Goal: Task Accomplishment & Management: Manage account settings

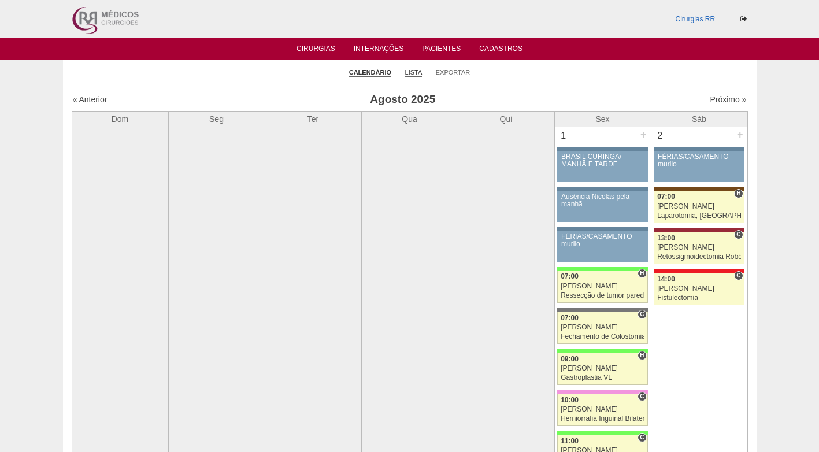
click at [414, 69] on link "Lista" at bounding box center [413, 72] width 17 height 9
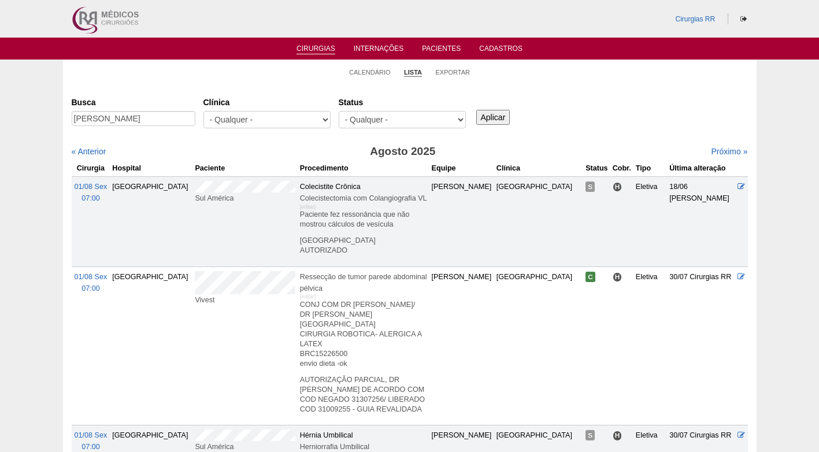
scroll to position [0, 5]
type input "JESSICA RAMOS LUCENA SILVA"
click at [508, 110] on input "Aplicar" at bounding box center [493, 117] width 34 height 15
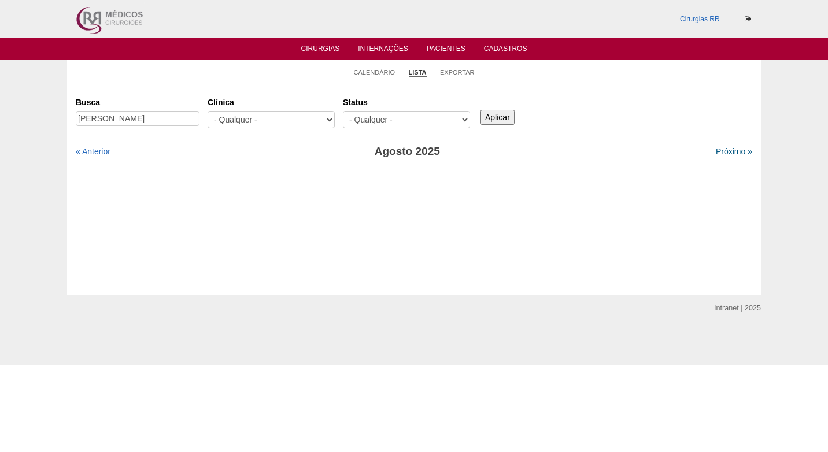
click at [719, 150] on link "Próximo »" at bounding box center [734, 151] width 36 height 9
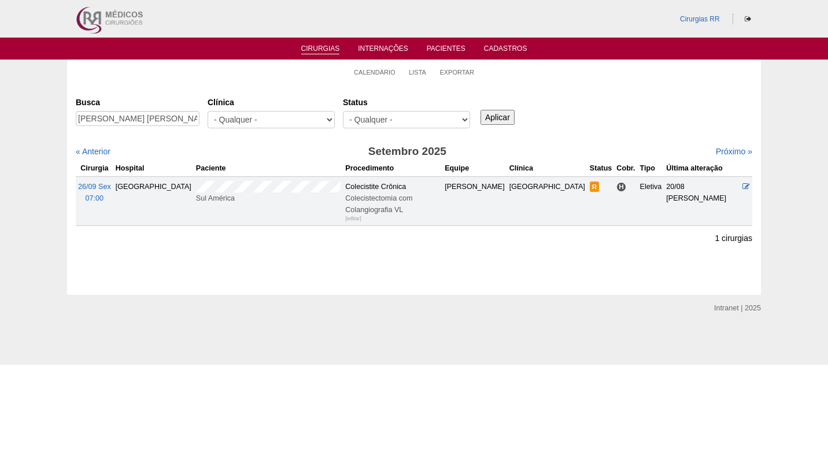
click at [747, 188] on td at bounding box center [746, 200] width 12 height 49
click at [744, 186] on icon at bounding box center [746, 187] width 8 height 8
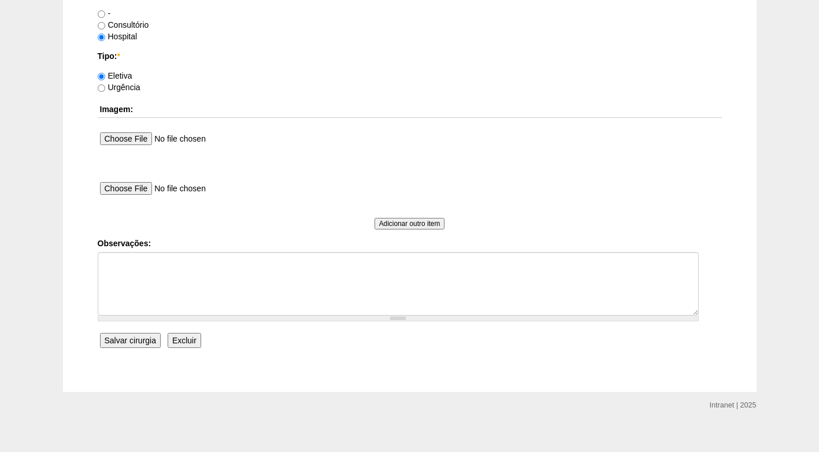
scroll to position [1038, 0]
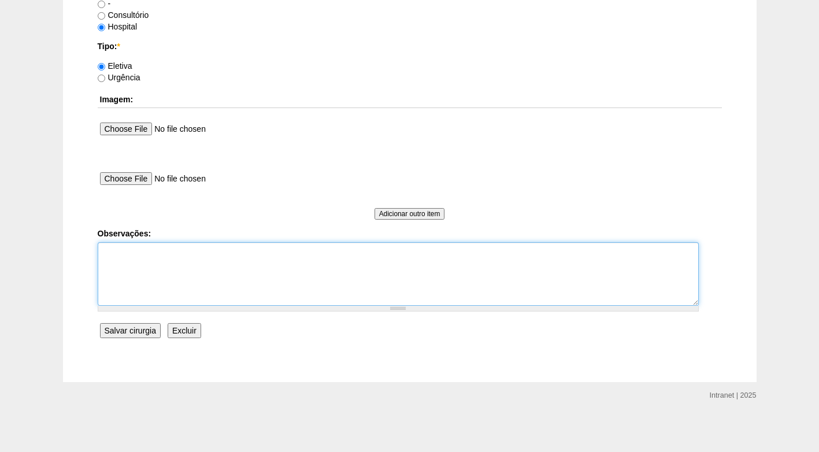
click at [215, 260] on textarea "Observações:" at bounding box center [398, 274] width 601 height 64
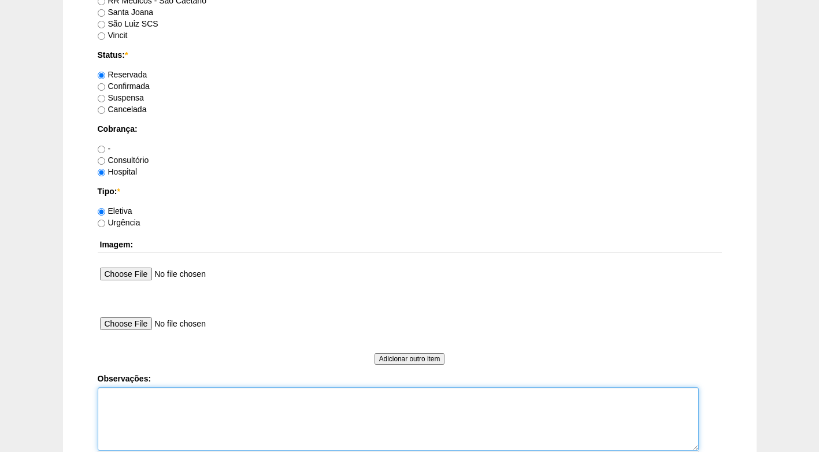
scroll to position [864, 0]
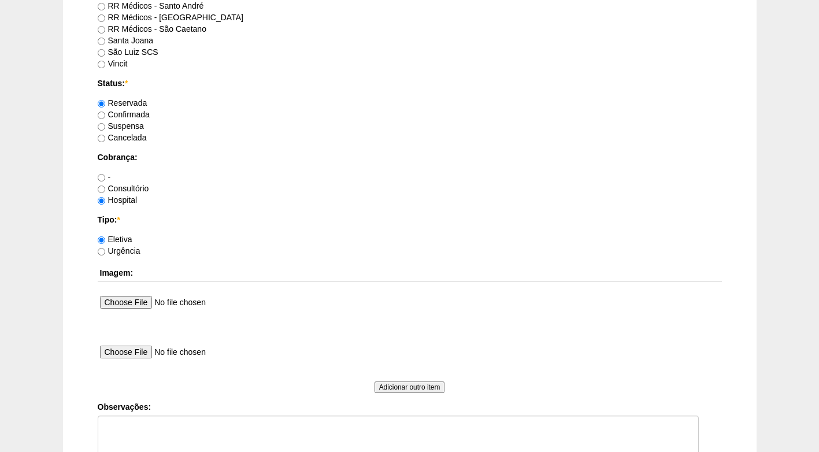
click at [131, 115] on label "Confirmada" at bounding box center [124, 114] width 52 height 9
click at [105, 115] on input "Confirmada" at bounding box center [102, 116] width 8 height 8
radio input "true"
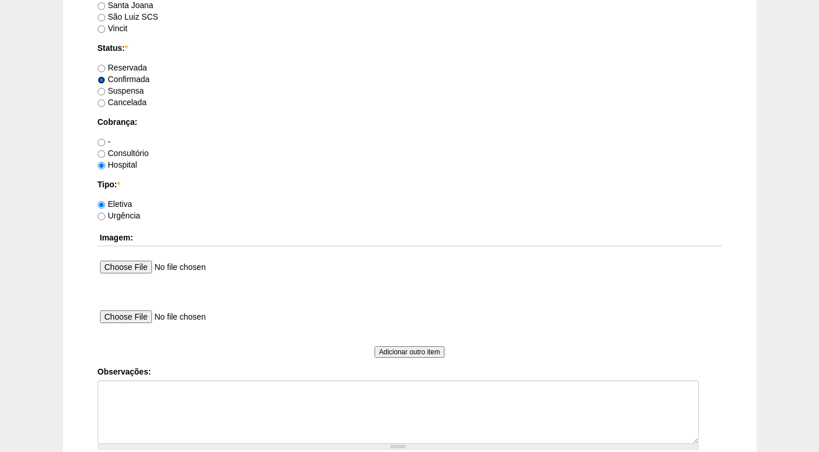
scroll to position [980, 0]
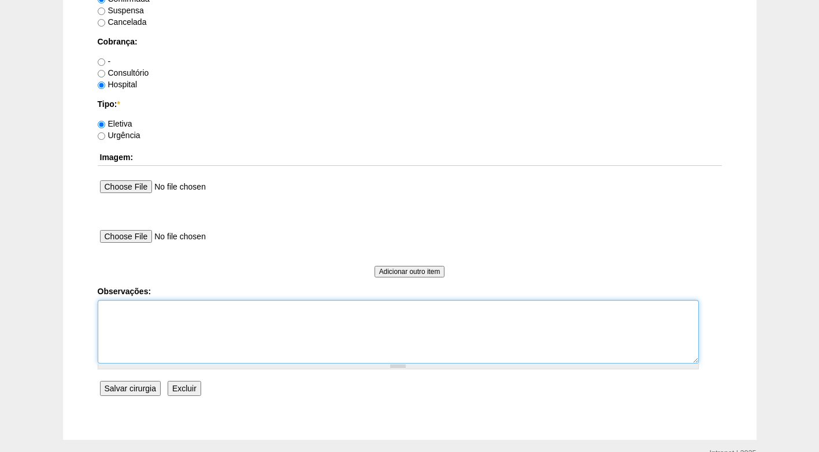
click at [165, 310] on textarea "Observações:" at bounding box center [398, 332] width 601 height 64
type textarea "R"
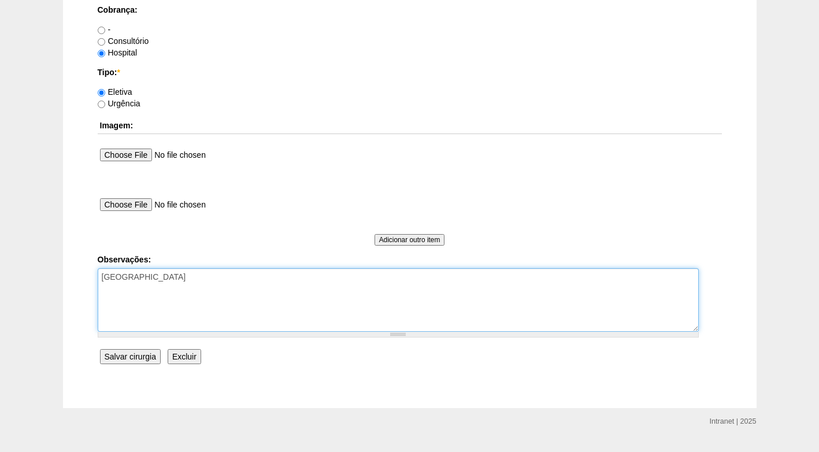
scroll to position [1038, 0]
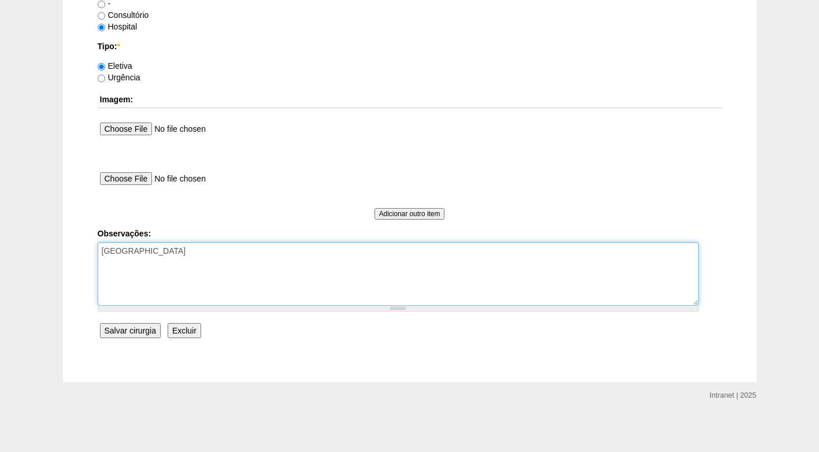
type textarea "FATURADO HOSPITAL"
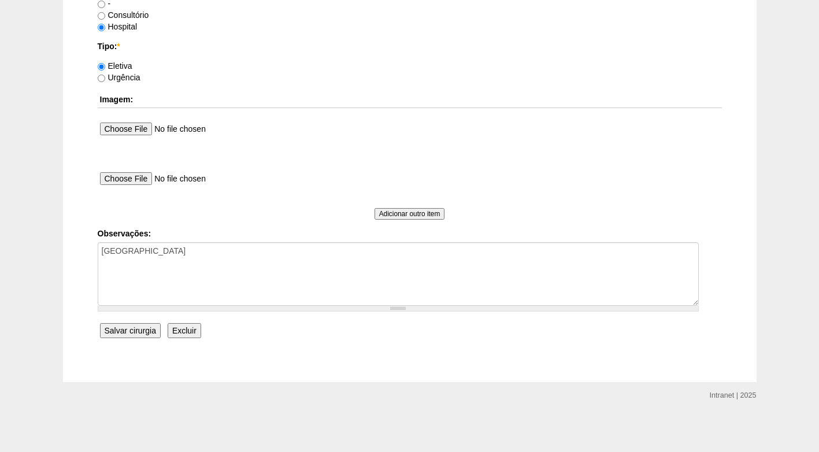
click at [150, 331] on input "Salvar cirurgia" at bounding box center [130, 330] width 61 height 15
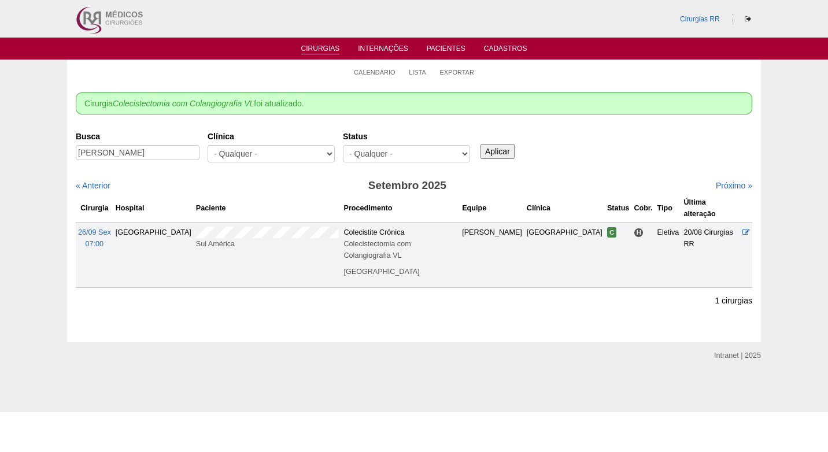
click at [603, 151] on div "Busca [PERSON_NAME] [GEOGRAPHIC_DATA] - Qualquer - 6R Alphaville Assunção Barti…" at bounding box center [414, 148] width 676 height 42
click at [386, 71] on link "Calendário" at bounding box center [375, 72] width 42 height 9
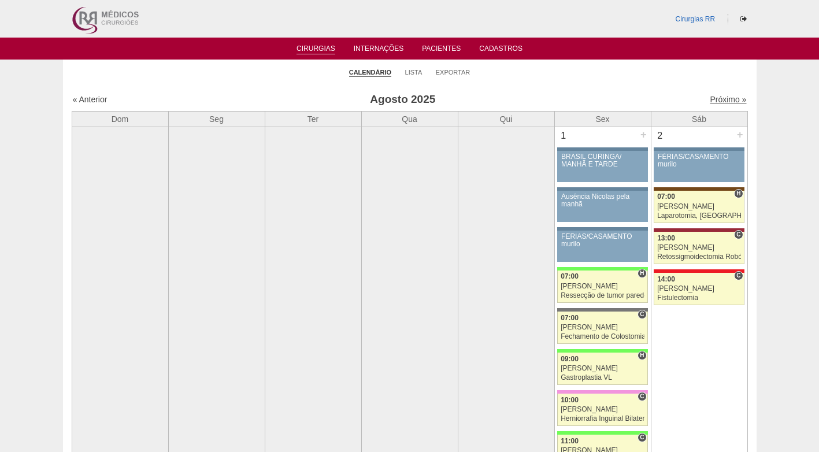
click at [712, 97] on link "Próximo »" at bounding box center [728, 99] width 36 height 9
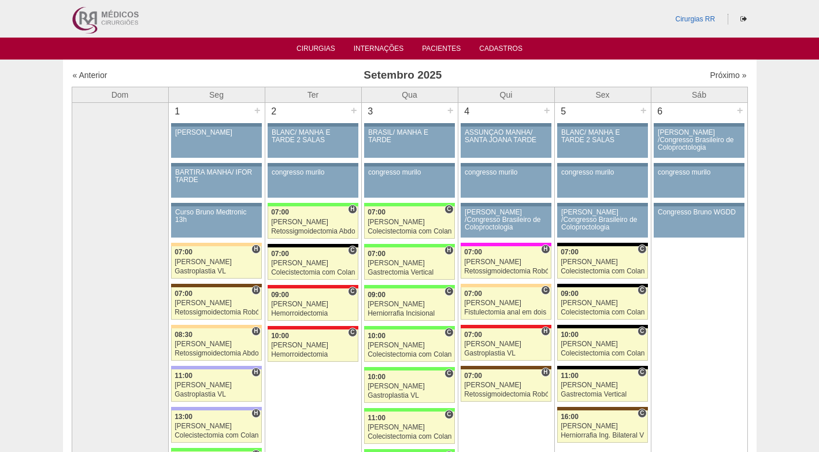
click at [264, 70] on h3 "Setembro 2025" at bounding box center [402, 75] width 337 height 17
click at [263, 72] on h3 "Setembro 2025" at bounding box center [402, 75] width 337 height 17
click at [505, 75] on h3 "Setembro 2025" at bounding box center [402, 75] width 337 height 17
click at [329, 49] on link "Cirurgias" at bounding box center [316, 50] width 39 height 10
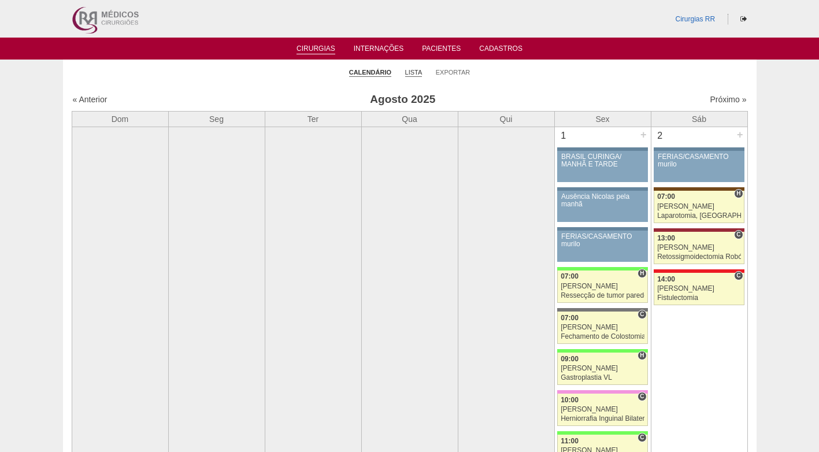
click at [421, 72] on link "Lista" at bounding box center [413, 72] width 17 height 9
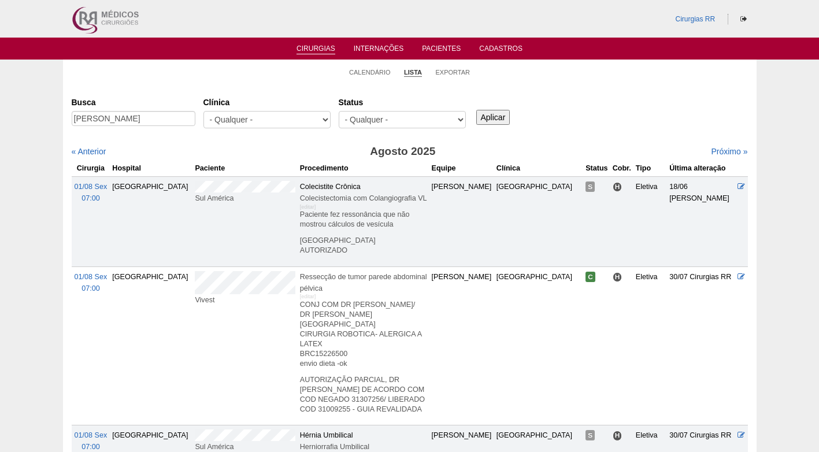
scroll to position [0, 29]
type input "[PERSON_NAME]"
click at [485, 116] on input "Aplicar" at bounding box center [493, 117] width 34 height 15
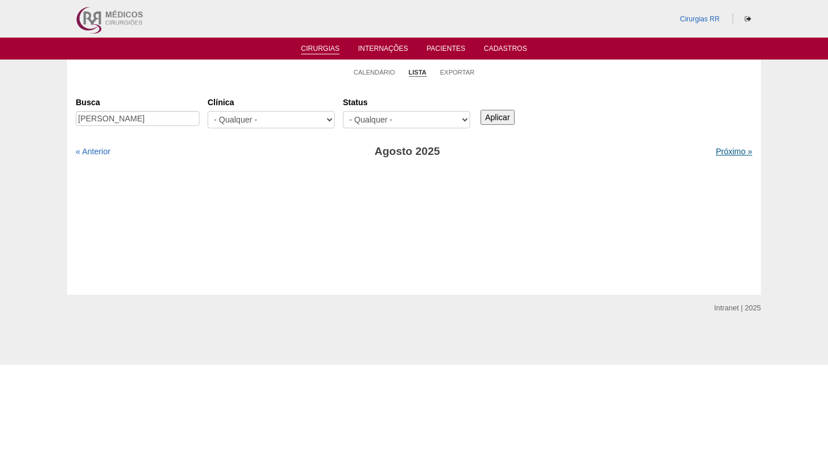
click at [728, 153] on link "Próximo »" at bounding box center [734, 151] width 36 height 9
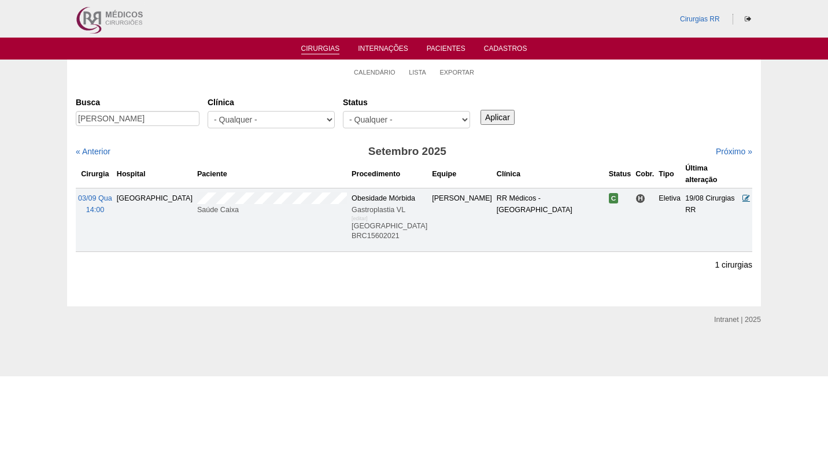
click at [745, 194] on icon at bounding box center [746, 198] width 8 height 8
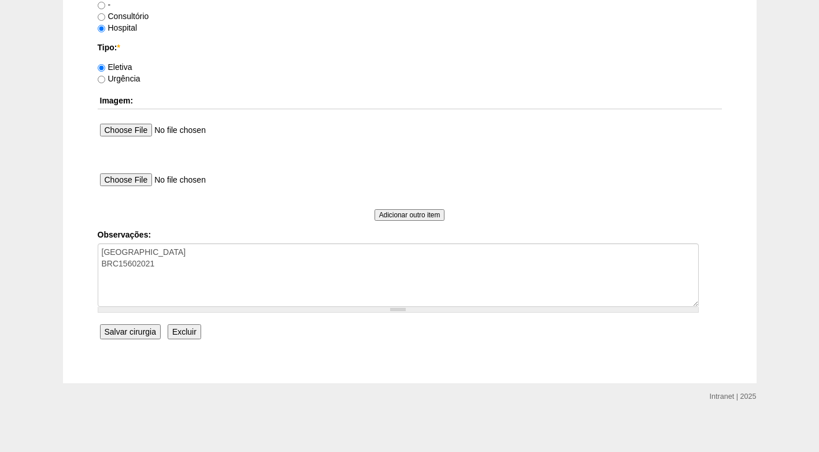
scroll to position [1038, 0]
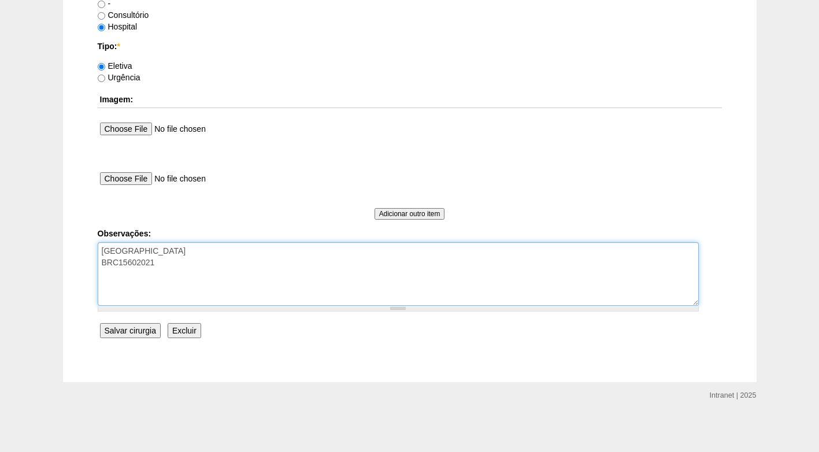
click at [183, 265] on textarea "FATURADA HOSPITAL BRC15602021" at bounding box center [398, 274] width 601 height 64
type textarea "FATURADA HOSPITAL BRC15602021 AUTORIZADO"
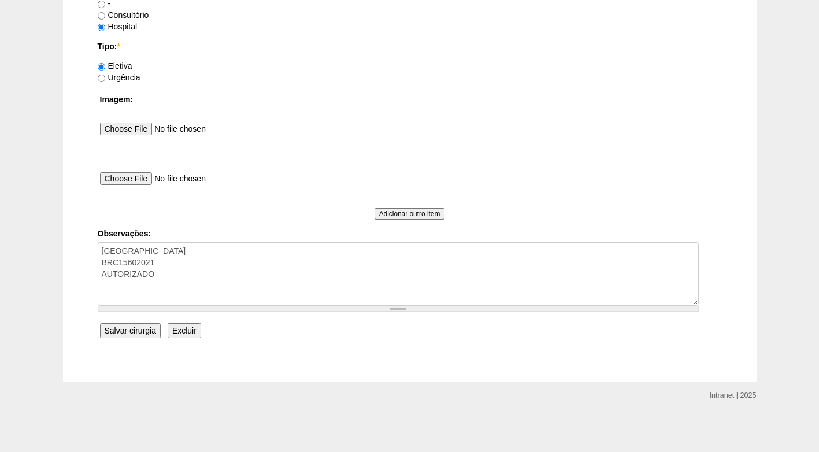
click at [135, 330] on input "Salvar cirurgia" at bounding box center [130, 330] width 61 height 15
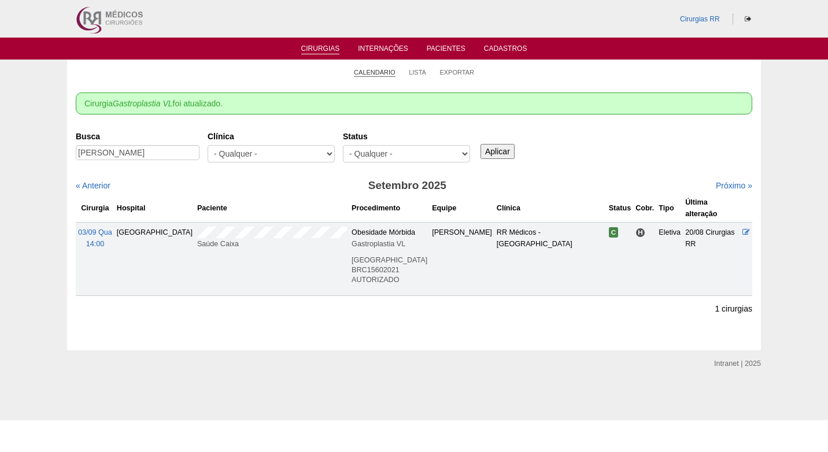
click at [371, 75] on link "Calendário" at bounding box center [375, 72] width 42 height 9
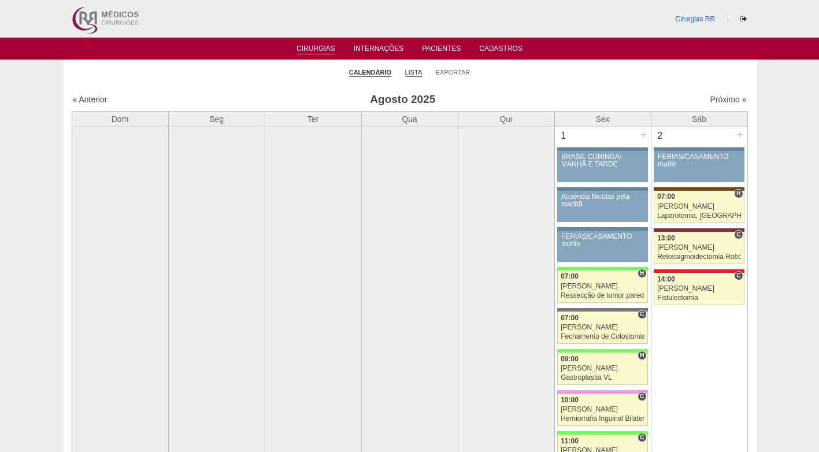
click at [419, 73] on link "Lista" at bounding box center [413, 72] width 17 height 9
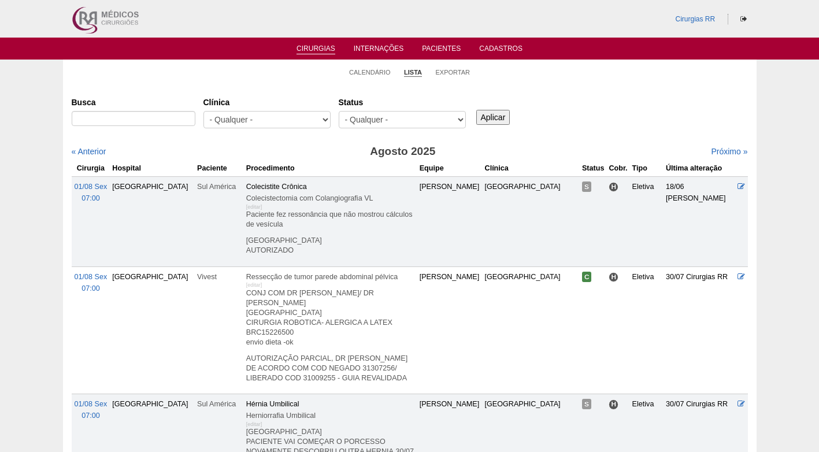
click at [408, 116] on select "- Qualquer - Reservada Confirmada Suspensa Cancelada" at bounding box center [402, 119] width 127 height 17
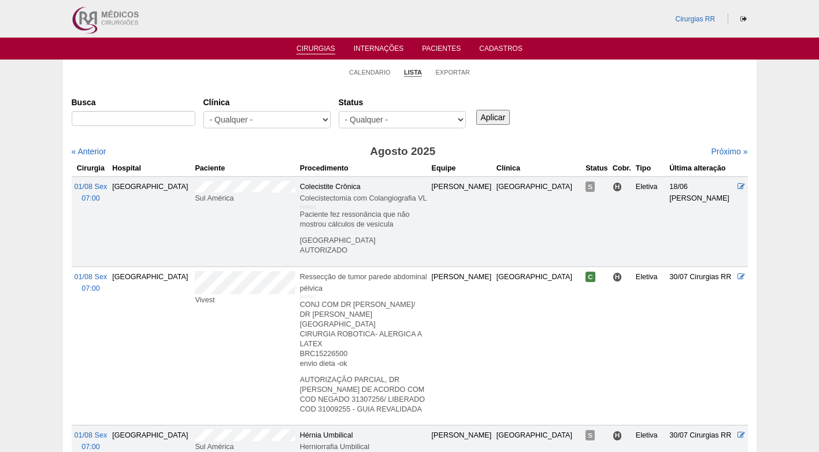
select select "resr"
click at [339, 111] on select "- Qualquer - Reservada Confirmada Suspensa Cancelada" at bounding box center [402, 119] width 127 height 17
click at [485, 123] on input "Aplicar" at bounding box center [493, 117] width 34 height 15
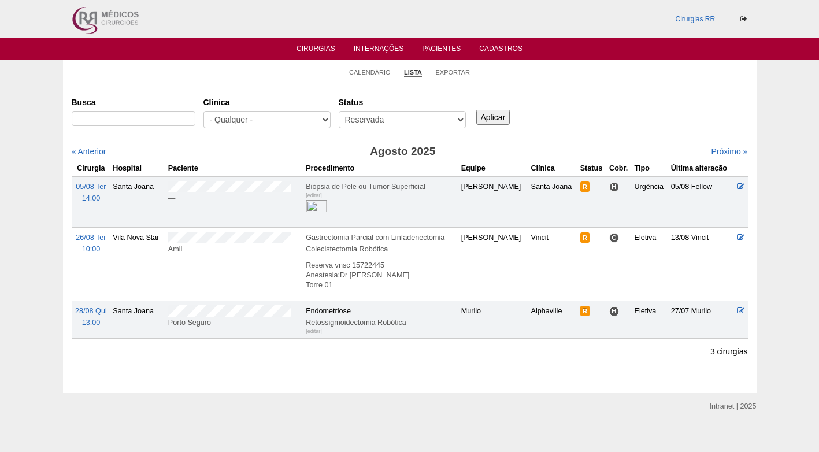
click at [616, 114] on div "Busca [GEOGRAPHIC_DATA] - Qualquer - 6R Alphaville Assunção Bartira Brasil Chri…" at bounding box center [410, 113] width 676 height 42
click at [713, 150] on link "Próximo »" at bounding box center [729, 151] width 36 height 9
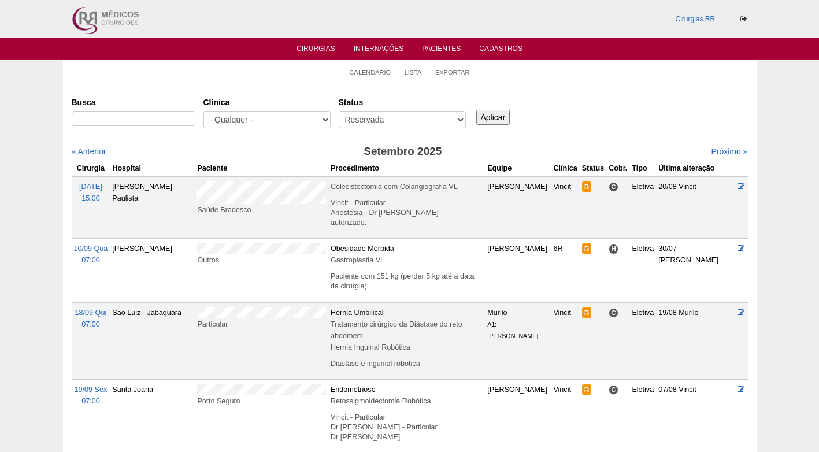
click at [624, 105] on div "Busca [GEOGRAPHIC_DATA] - Qualquer - 6R Alphaville Assunção Bartira Brasil Chri…" at bounding box center [410, 113] width 676 height 42
click at [626, 109] on div "Busca [GEOGRAPHIC_DATA] - Qualquer - 6R Alphaville Assunção Bartira Brasil Chri…" at bounding box center [410, 113] width 676 height 42
click at [711, 153] on link "Próximo »" at bounding box center [729, 151] width 36 height 9
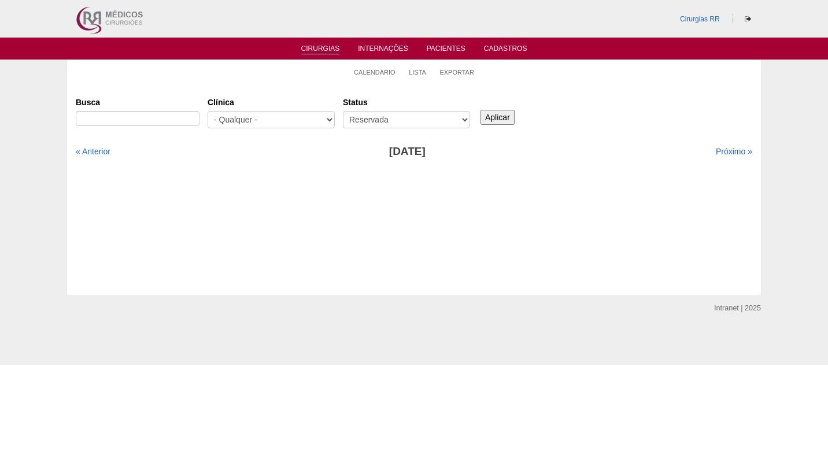
drag, startPoint x: 647, startPoint y: 133, endPoint x: 614, endPoint y: 132, distance: 33.5
click at [646, 133] on div "Busca [GEOGRAPHIC_DATA] - Qualquer - 6R Alphaville Assunção Bartira Brasil Chri…" at bounding box center [414, 113] width 676 height 42
click at [371, 74] on link "Calendário" at bounding box center [375, 72] width 42 height 9
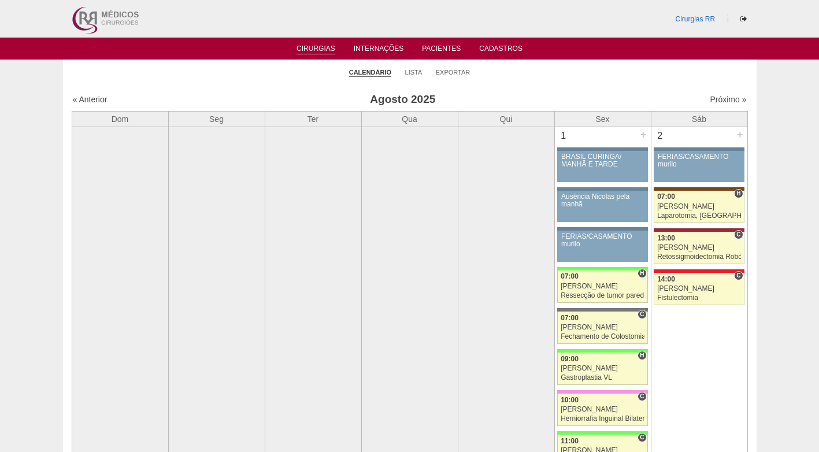
click at [572, 74] on ul "Calendário Lista Exportar" at bounding box center [410, 72] width 694 height 24
click at [264, 96] on h3 "Agosto 2025" at bounding box center [402, 99] width 337 height 17
click at [415, 67] on li "Lista" at bounding box center [413, 72] width 17 height 16
click at [409, 74] on link "Lista" at bounding box center [413, 72] width 17 height 9
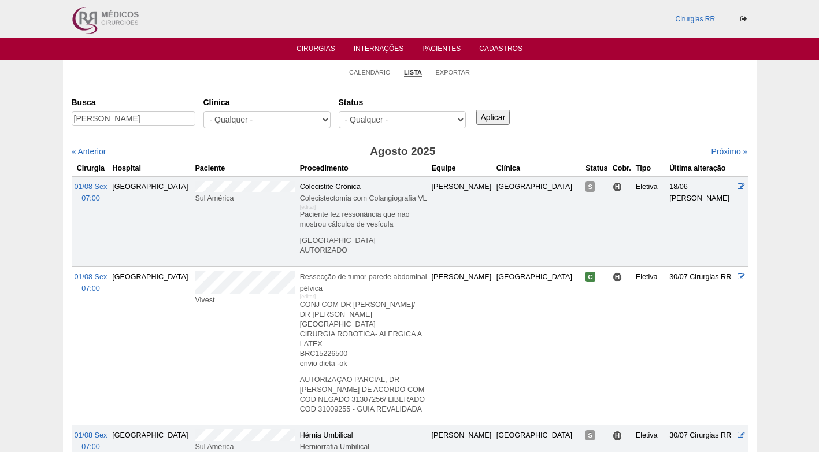
scroll to position [0, 3]
type input "CAMILLA CUSTODIO DE SOUZA"
click at [494, 113] on input "Aplicar" at bounding box center [493, 117] width 34 height 15
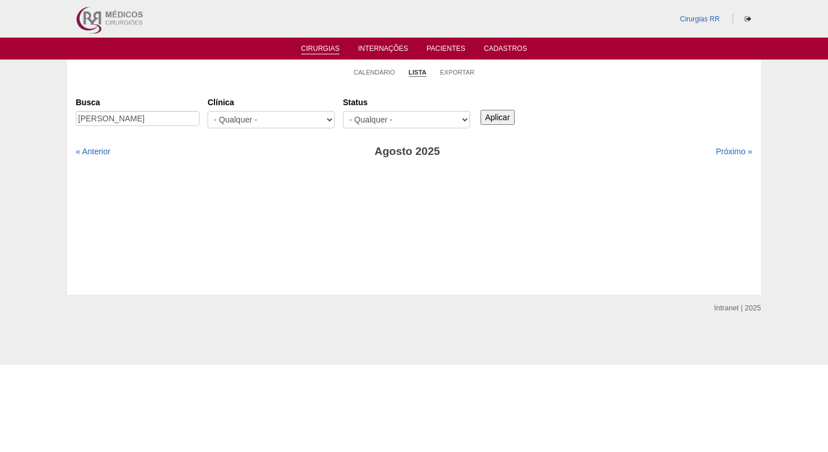
click at [583, 129] on div "Busca [PERSON_NAME] [GEOGRAPHIC_DATA] - Qualquer - 6R Alphaville Assunção Barti…" at bounding box center [414, 113] width 676 height 42
click at [728, 150] on link "Próximo »" at bounding box center [734, 151] width 36 height 9
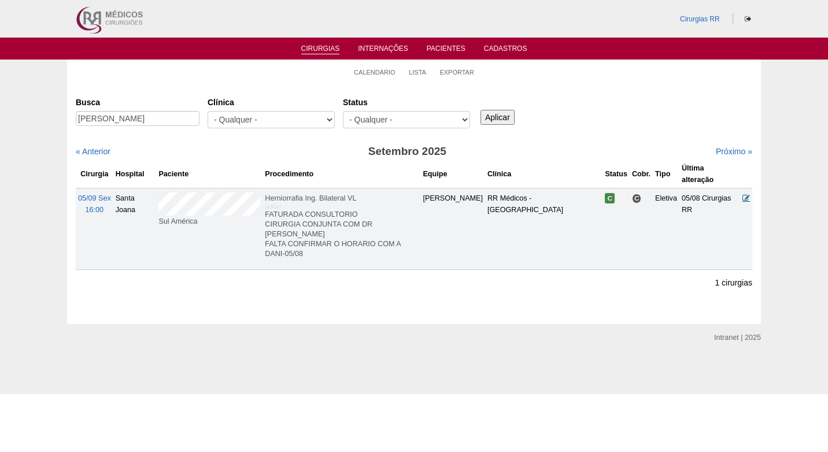
click at [745, 194] on icon at bounding box center [746, 198] width 8 height 8
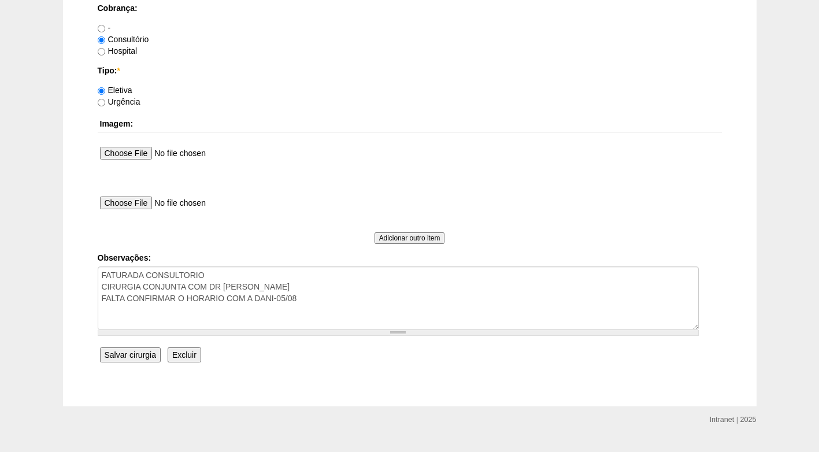
scroll to position [1038, 0]
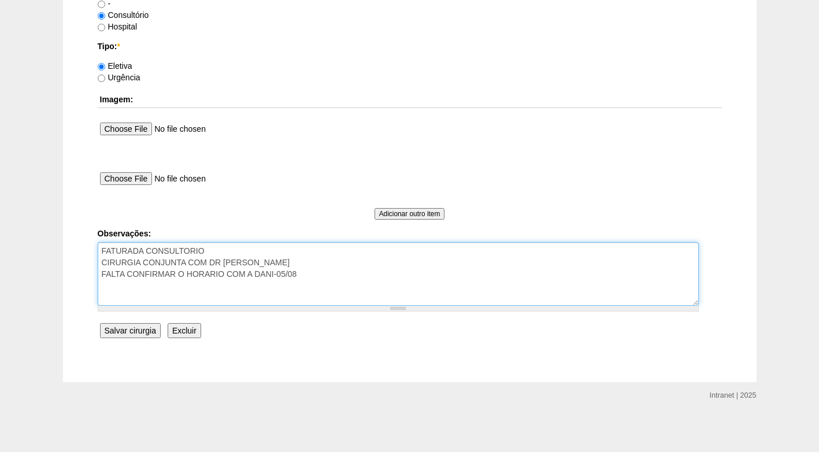
click at [298, 274] on textarea "FATURADA CONSULTORIO CIRURGIA CONJUNTA COM DR [PERSON_NAME] FALTA CONFIRMAR O H…" at bounding box center [398, 274] width 601 height 64
type textarea "FATURADA CONSULTORIO CIRURGIA CONJUNTA COM DR [PERSON_NAME] FALTA CONFIRMAR O H…"
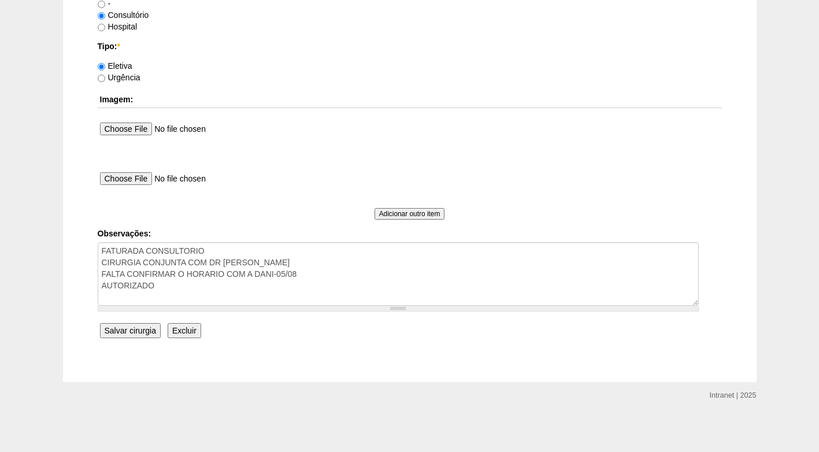
click at [134, 331] on input "Salvar cirurgia" at bounding box center [130, 330] width 61 height 15
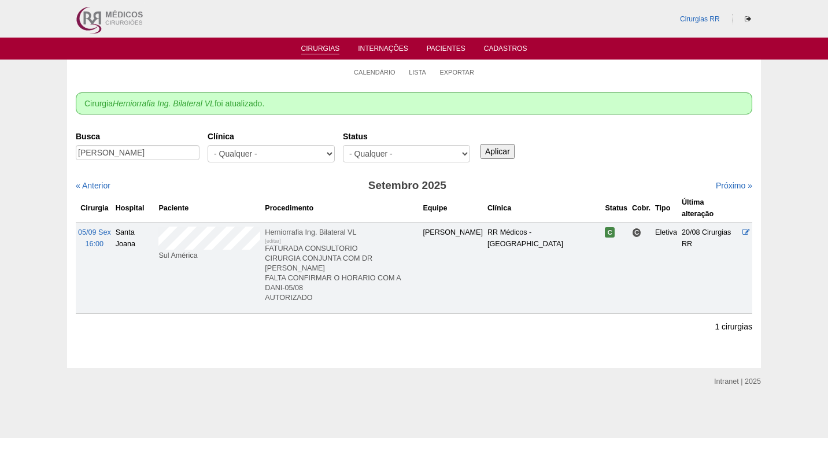
click at [613, 153] on div "Busca [PERSON_NAME] [GEOGRAPHIC_DATA] - Qualquer - 6R Alphaville Assunção Barti…" at bounding box center [414, 148] width 676 height 42
click at [650, 121] on div "Cirurgia Herniorrafia Ing. Bilateral VL foi atualizado. Cirurgias [GEOGRAPHIC_D…" at bounding box center [414, 226] width 694 height 284
click at [384, 69] on link "Calendário" at bounding box center [375, 72] width 42 height 9
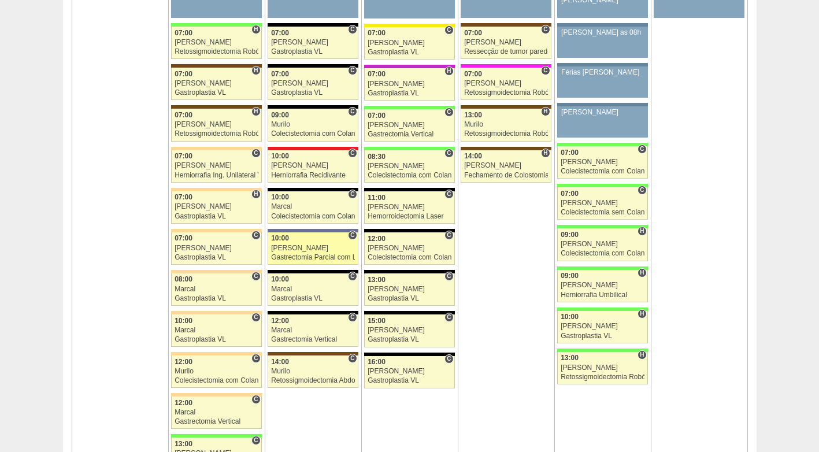
scroll to position [2659, 0]
